Goal: Complete application form

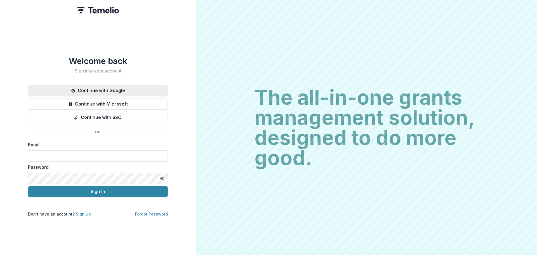
click at [126, 87] on button "Continue with Google" at bounding box center [98, 90] width 140 height 11
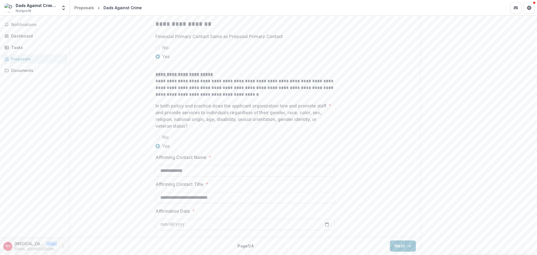
scroll to position [915, 0]
click at [402, 248] on button "Next" at bounding box center [403, 245] width 26 height 11
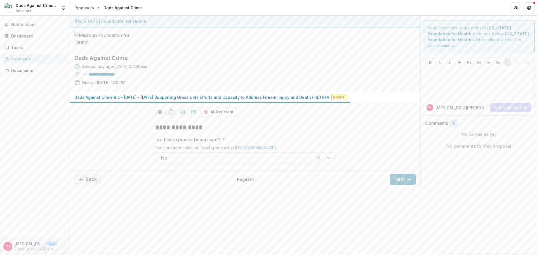
scroll to position [0, 0]
click at [400, 185] on button "Next" at bounding box center [403, 179] width 26 height 11
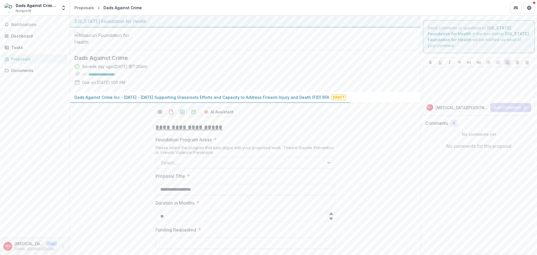
type input "*******"
type input "**********"
drag, startPoint x: 156, startPoint y: 181, endPoint x: 212, endPoint y: 184, distance: 56.0
click at [212, 143] on p "Foundation Program Areas" at bounding box center [183, 139] width 56 height 7
copy p "Foundation Program Areas"
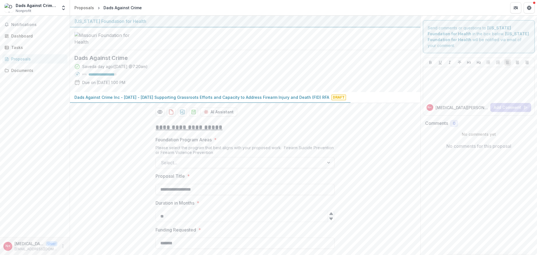
click at [255, 157] on div "Please select the program that best aligns with your proposed work. Firearm Sui…" at bounding box center [244, 151] width 179 height 12
click at [530, 8] on icon "Get Help" at bounding box center [529, 8] width 4 height 4
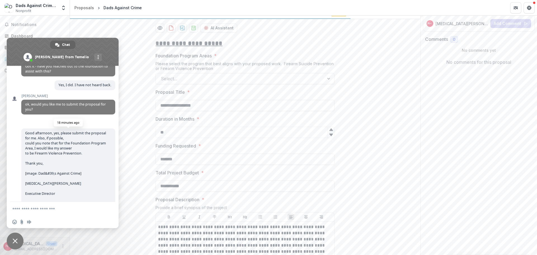
scroll to position [353, 0]
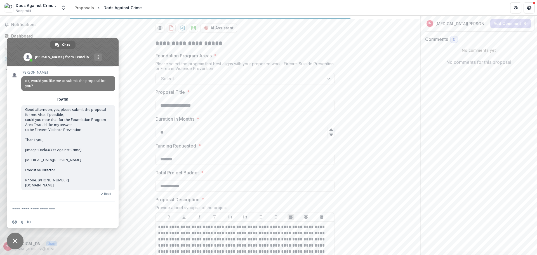
click at [15, 241] on span "Close chat" at bounding box center [15, 240] width 5 height 5
